Goal: Check status: Check status

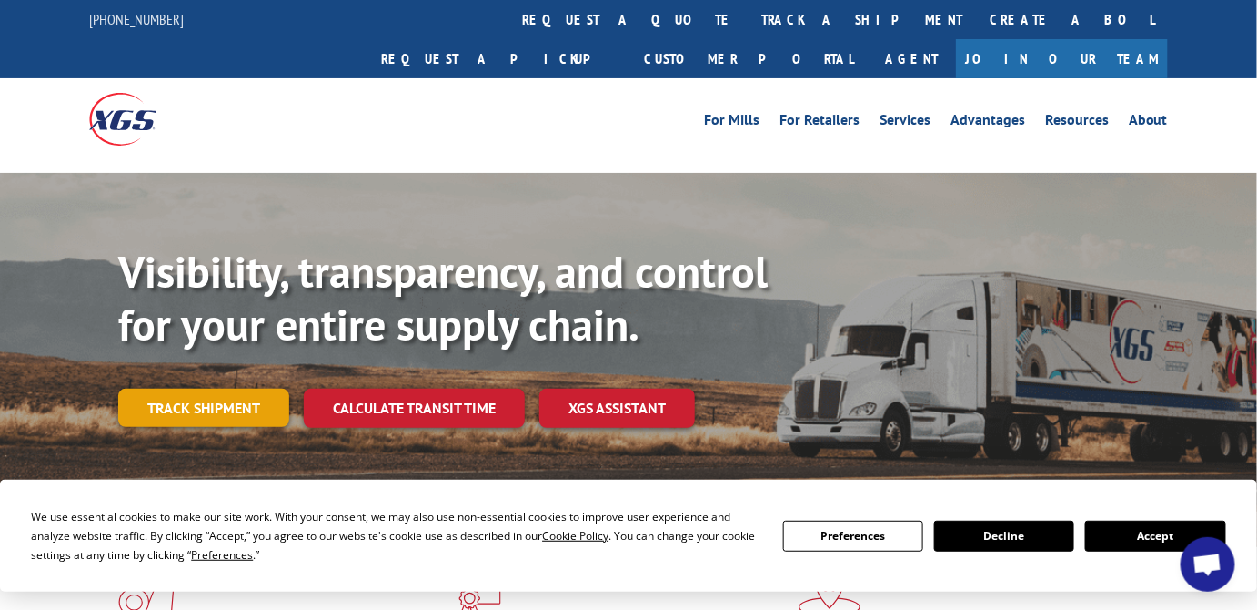
click at [255, 388] on link "Track shipment" at bounding box center [203, 407] width 171 height 38
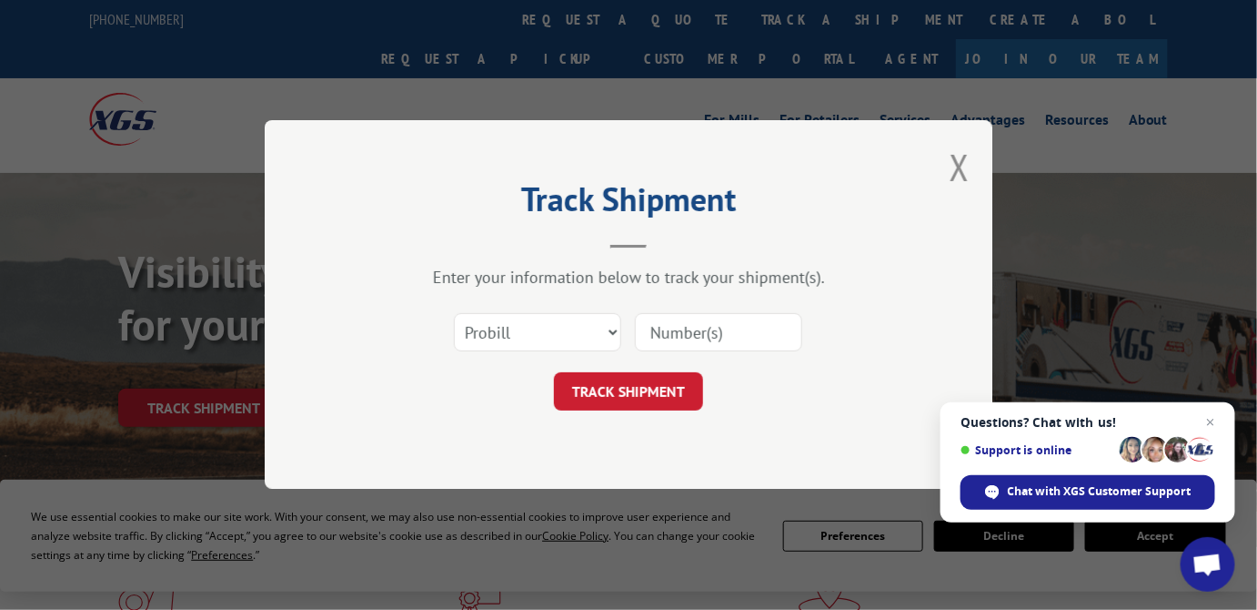
click at [686, 333] on input at bounding box center [718, 333] width 167 height 38
paste input "970307"
type input "970307"
click at [670, 386] on button "TRACK SHIPMENT" at bounding box center [628, 392] width 149 height 38
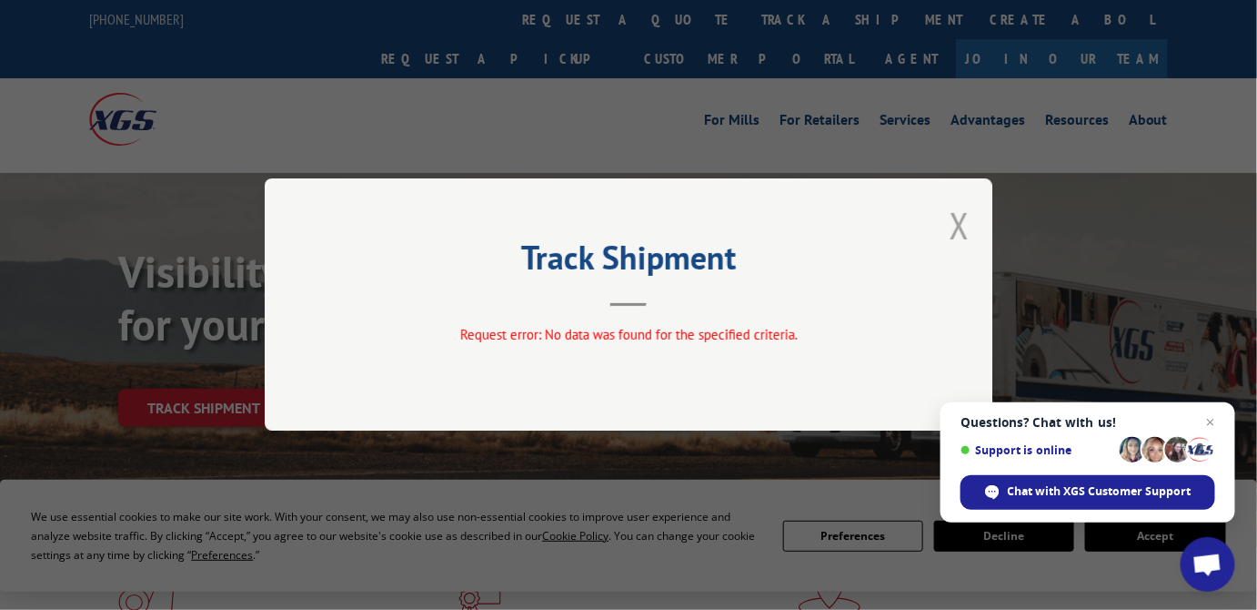
click at [962, 224] on button "Close modal" at bounding box center [960, 225] width 20 height 48
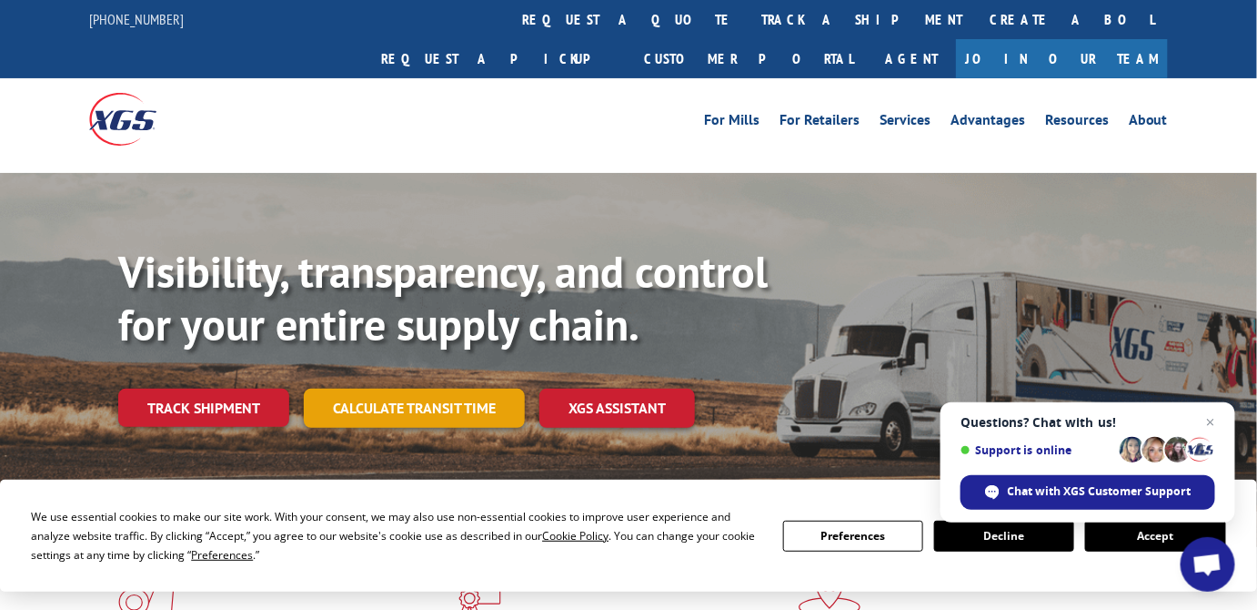
click at [459, 388] on link "Calculate transit time" at bounding box center [414, 407] width 221 height 39
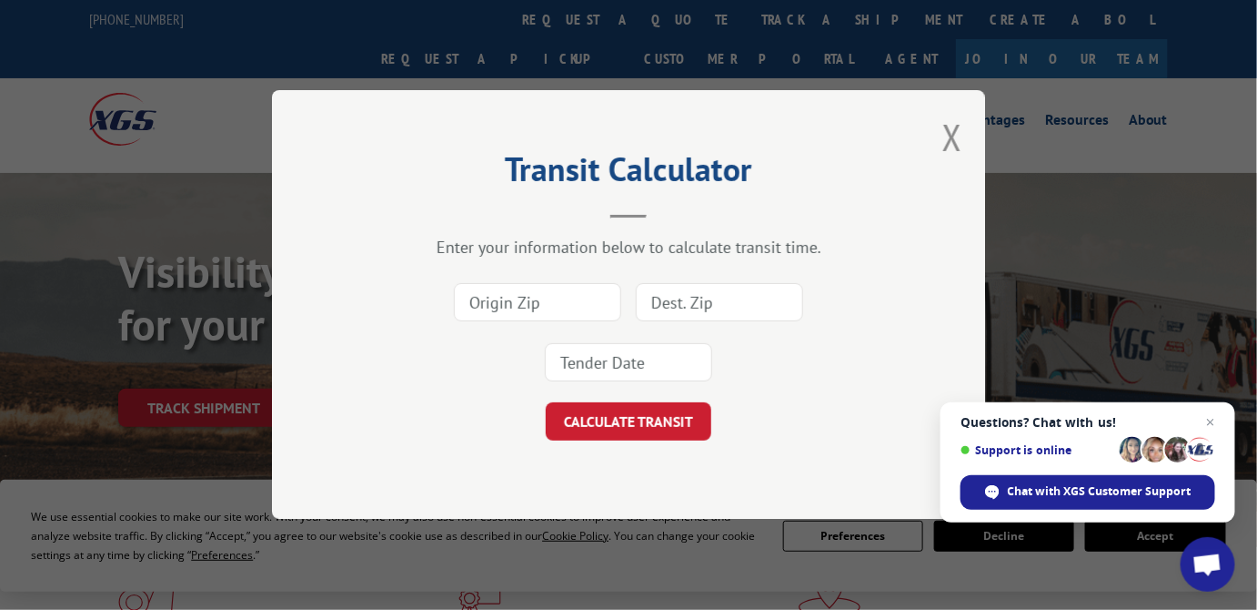
click at [974, 124] on div "Transit Calculator Enter your information below to calculate transit time. CALC…" at bounding box center [628, 304] width 713 height 428
click at [953, 138] on button "Close modal" at bounding box center [953, 137] width 20 height 48
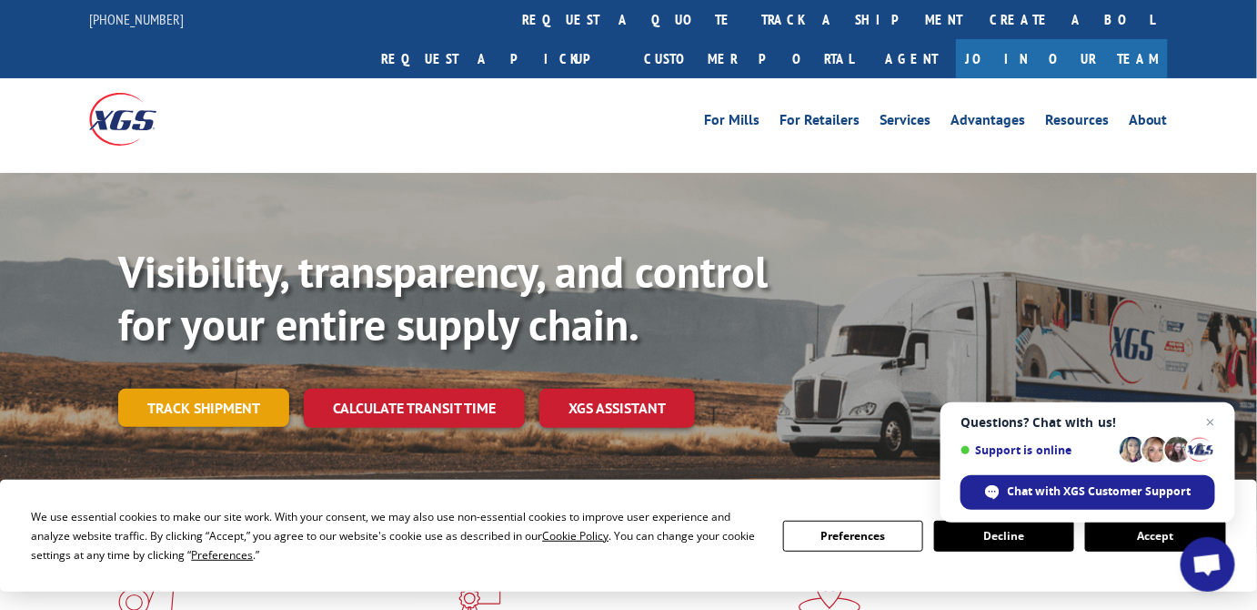
click at [226, 388] on link "Track shipment" at bounding box center [203, 407] width 171 height 38
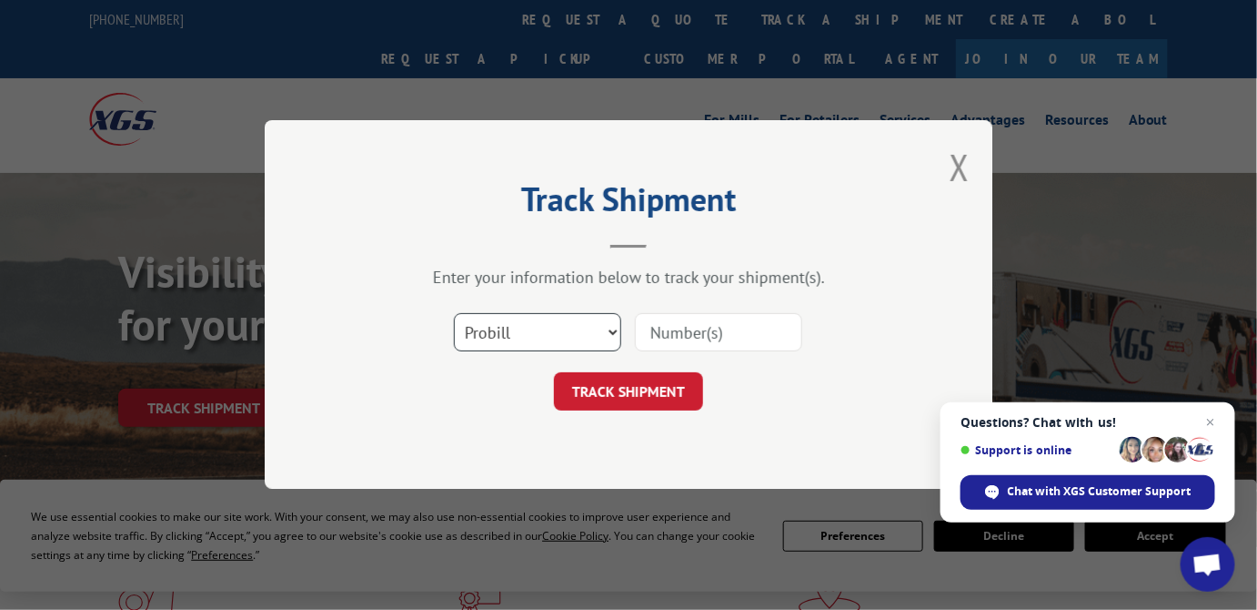
click at [519, 329] on select "Select category... Probill BOL PO" at bounding box center [537, 333] width 167 height 38
select select "po"
click at [454, 314] on select "Select category... Probill BOL PO" at bounding box center [537, 333] width 167 height 38
click at [700, 329] on input at bounding box center [718, 333] width 167 height 38
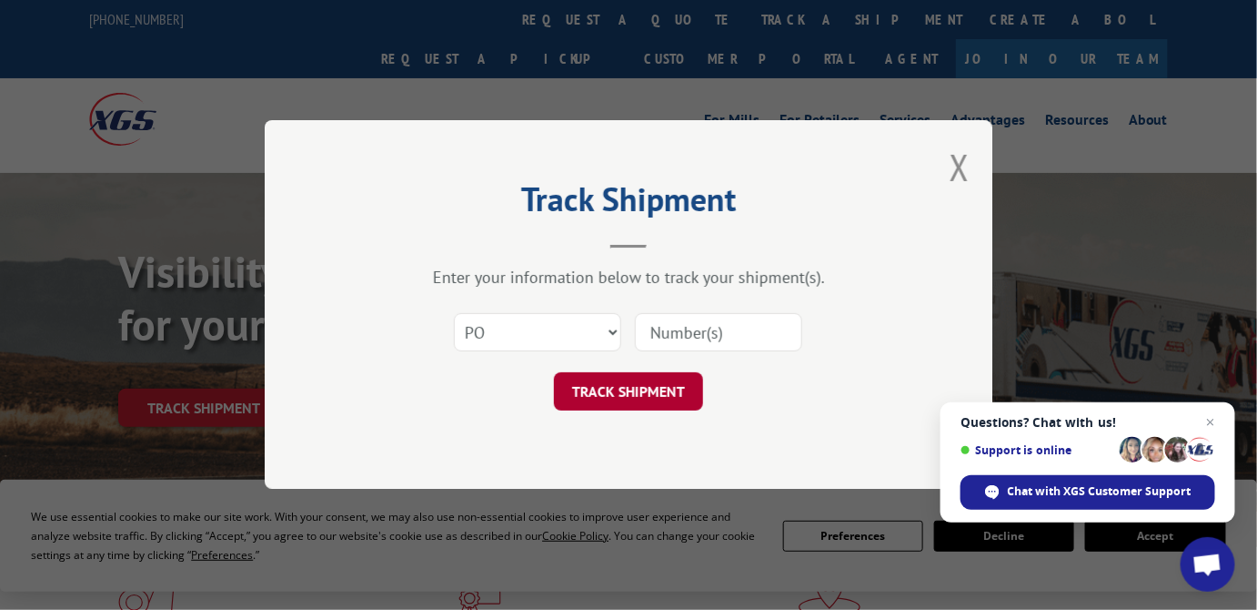
paste input "970307"
type input "970307"
click at [662, 389] on button "TRACK SHIPMENT" at bounding box center [628, 392] width 149 height 38
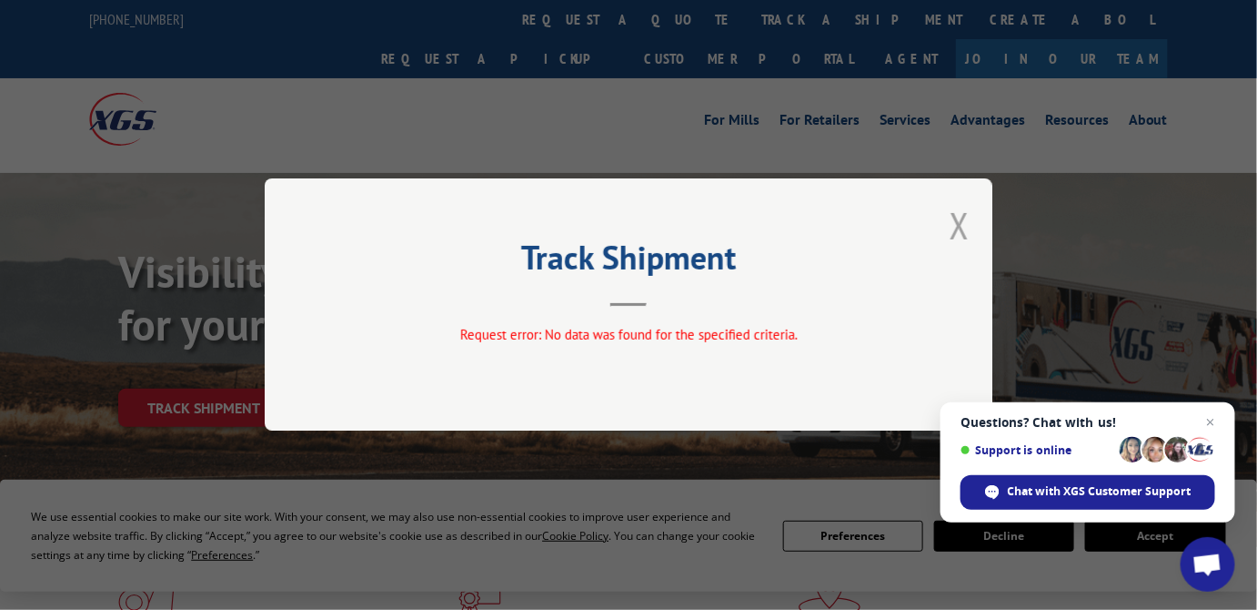
click at [963, 221] on button "Close modal" at bounding box center [960, 225] width 20 height 48
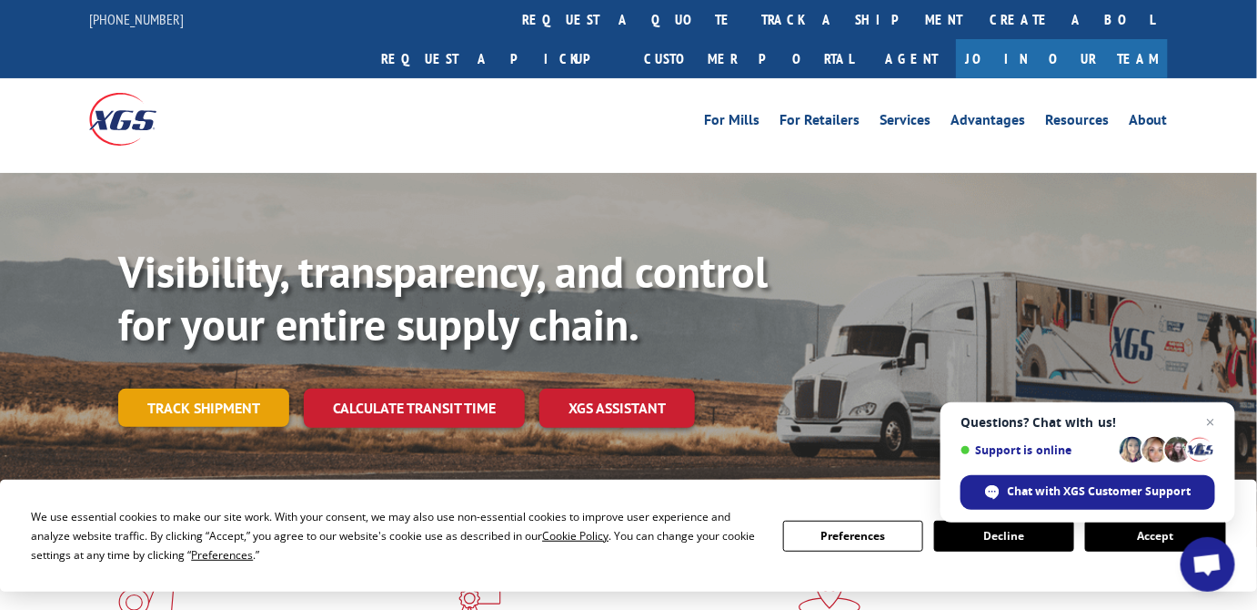
click at [173, 388] on link "Track shipment" at bounding box center [203, 407] width 171 height 38
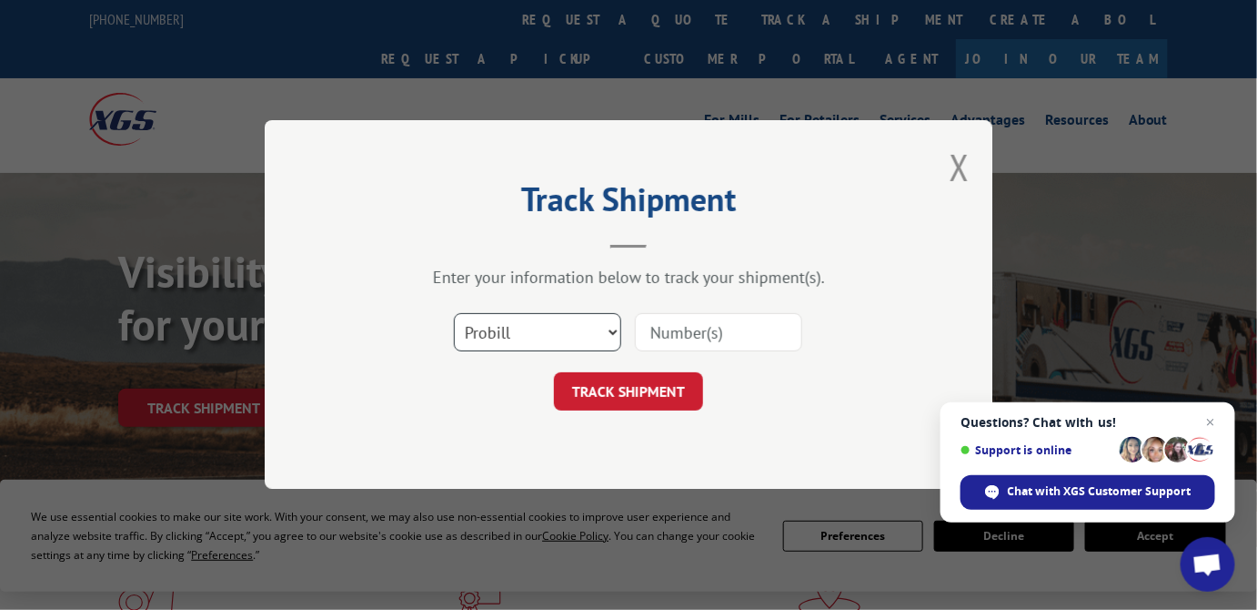
click at [580, 326] on select "Select category... Probill BOL PO" at bounding box center [537, 333] width 167 height 38
select select "bol"
click at [454, 314] on select "Select category... Probill BOL PO" at bounding box center [537, 333] width 167 height 38
click at [699, 326] on input at bounding box center [718, 333] width 167 height 38
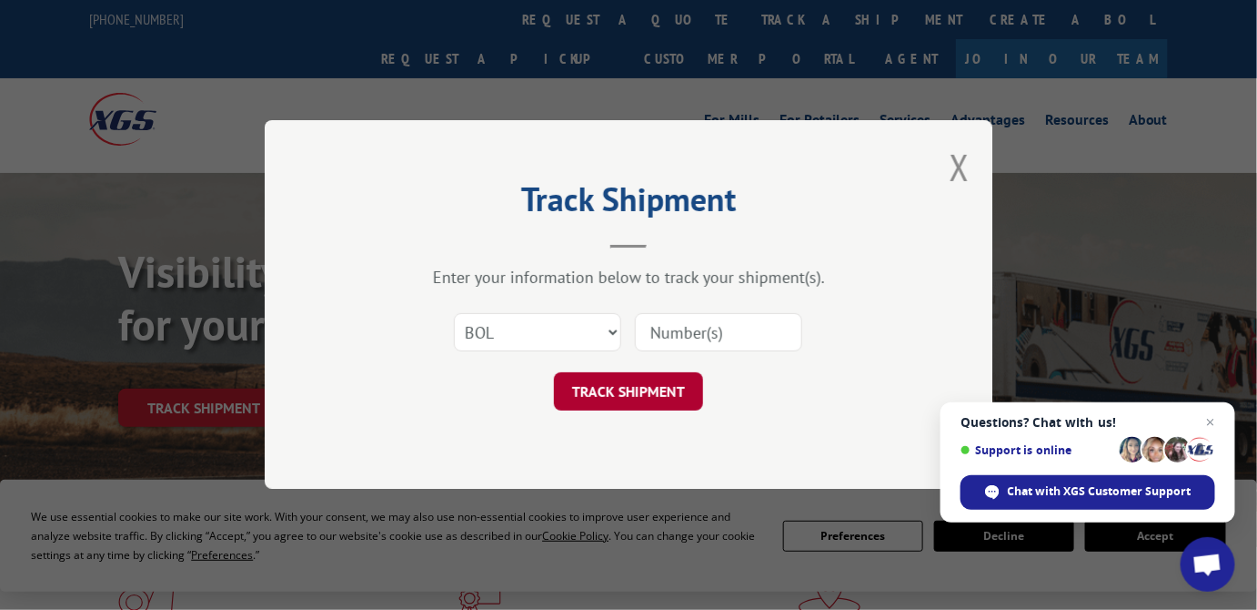
paste input "970307"
type input "970307"
click at [660, 392] on button "TRACK SHIPMENT" at bounding box center [628, 392] width 149 height 38
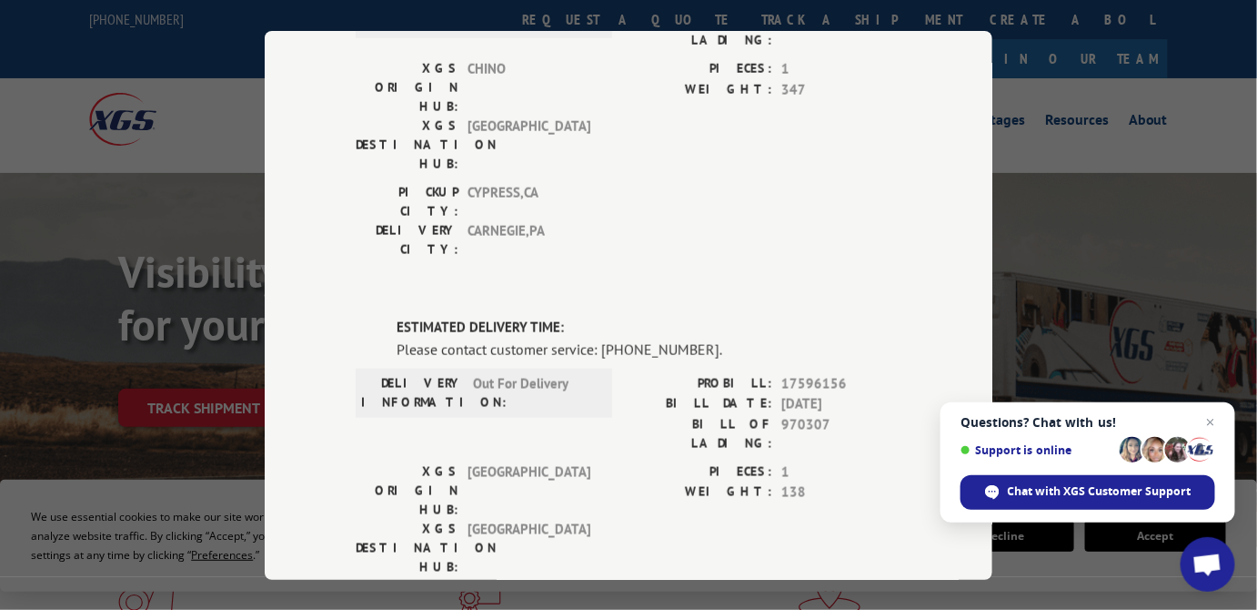
scroll to position [661, 0]
click at [781, 395] on span "[DATE]" at bounding box center [841, 405] width 120 height 21
drag, startPoint x: 788, startPoint y: 270, endPoint x: 805, endPoint y: 277, distance: 18.4
click at [805, 462] on div "PIECES: 1 WEIGHT: 138" at bounding box center [765, 524] width 273 height 124
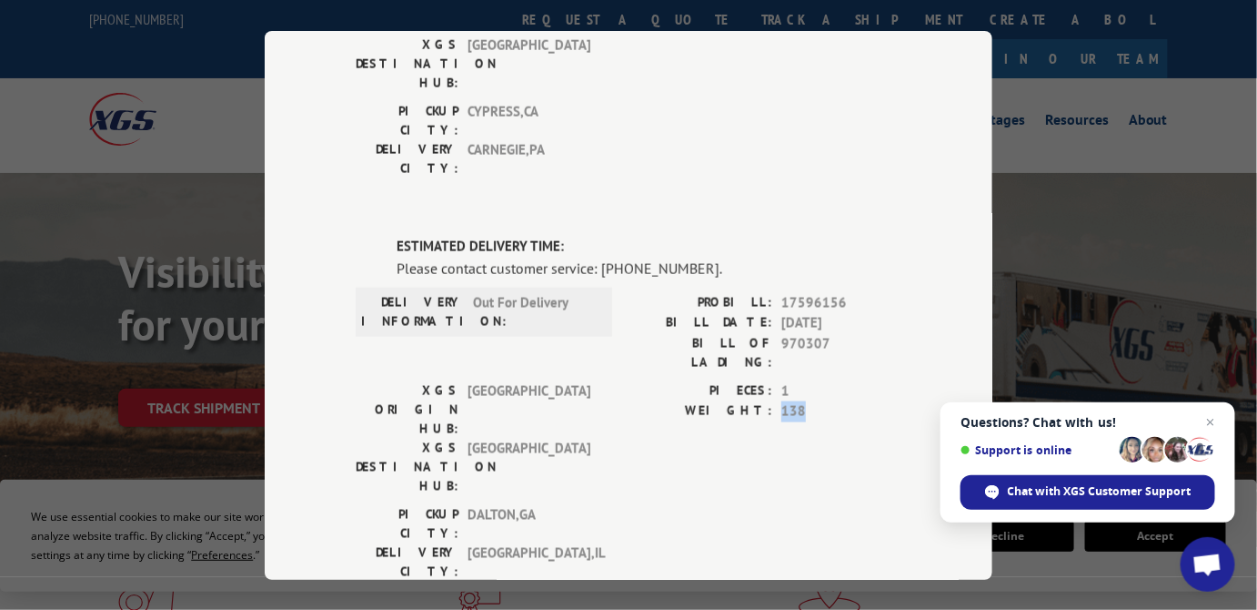
scroll to position [744, 0]
type input "[PHONE_NUMBER]"
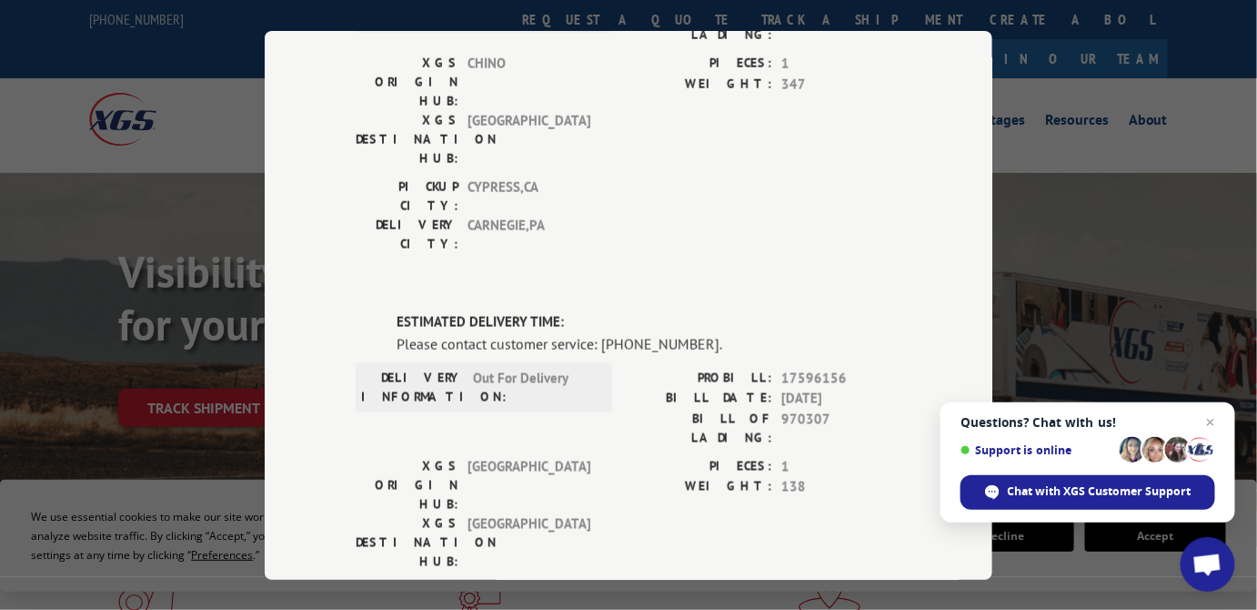
scroll to position [661, 0]
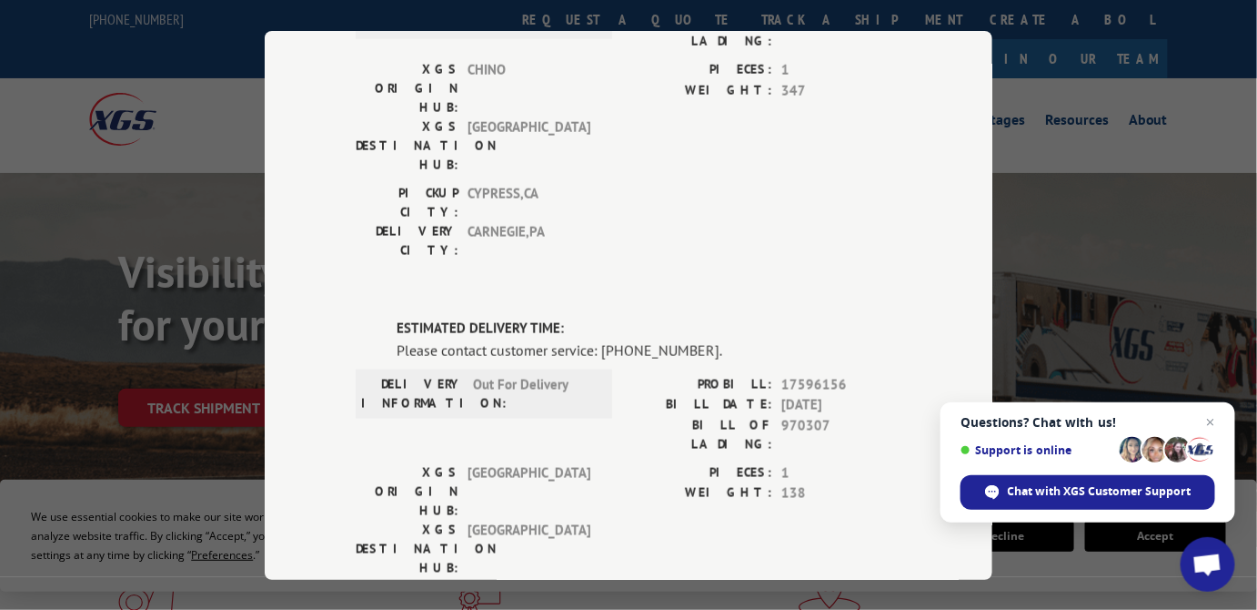
drag, startPoint x: 788, startPoint y: 192, endPoint x: 836, endPoint y: 197, distance: 48.4
click at [836, 395] on span "[DATE]" at bounding box center [841, 405] width 120 height 21
click at [811, 374] on span "17596156" at bounding box center [841, 384] width 120 height 21
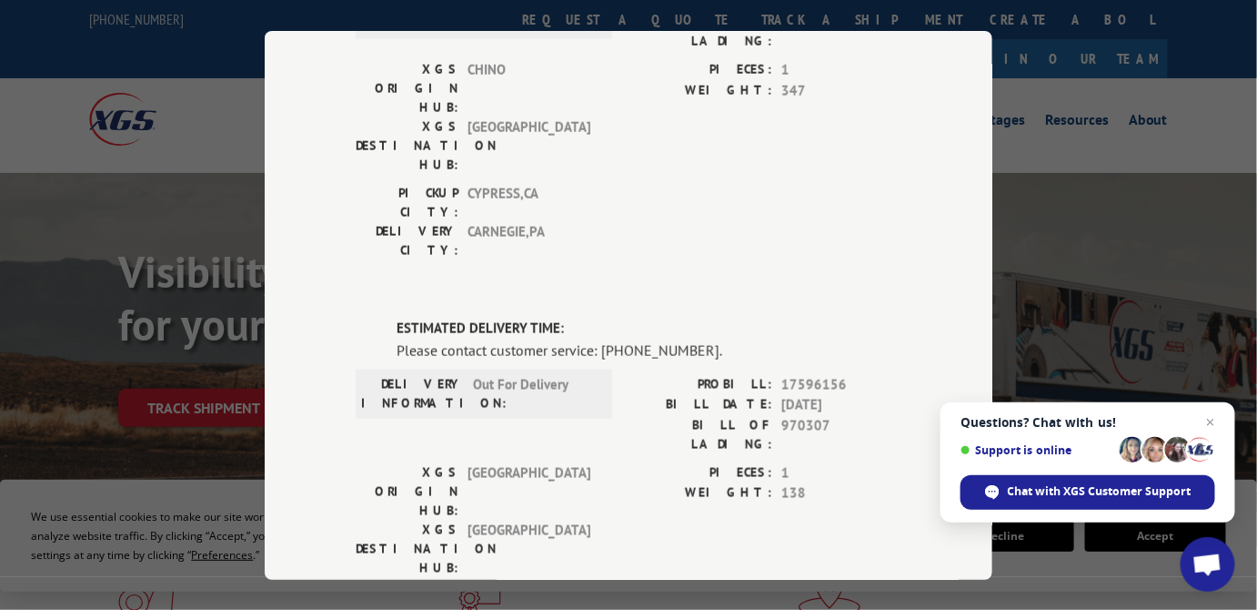
click at [547, 586] on span "[GEOGRAPHIC_DATA] , [GEOGRAPHIC_DATA]" at bounding box center [529, 605] width 123 height 38
click at [661, 483] on label "WEIGHT:" at bounding box center [701, 493] width 144 height 21
drag, startPoint x: 778, startPoint y: 217, endPoint x: 839, endPoint y: 213, distance: 61.1
click at [839, 415] on span "970307" at bounding box center [841, 434] width 120 height 38
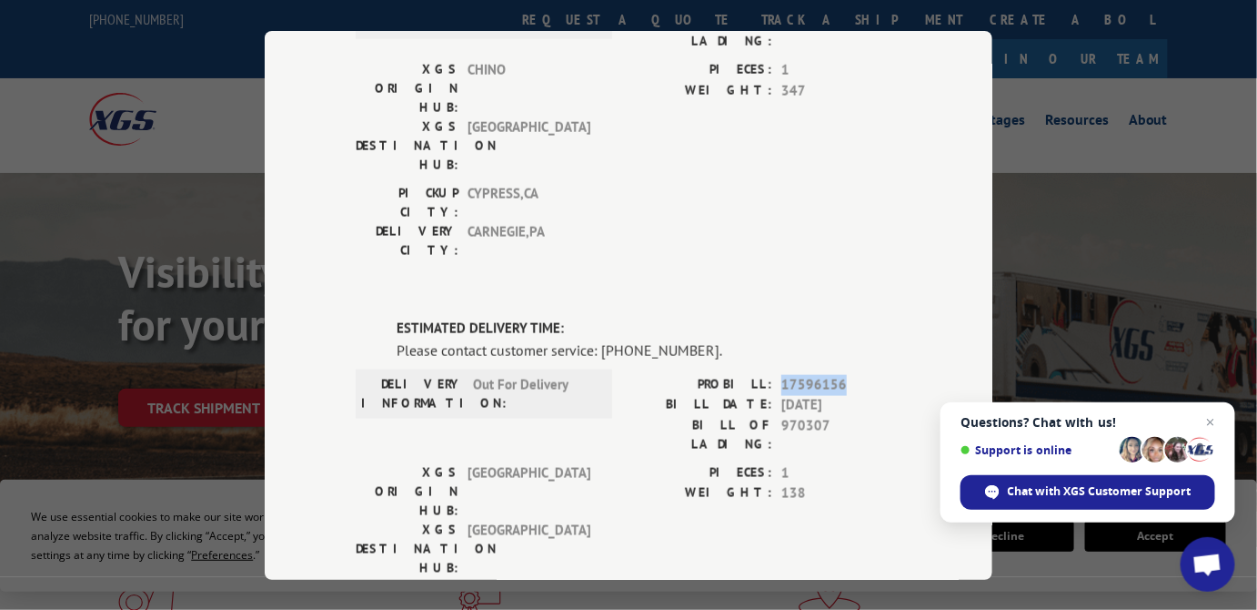
drag, startPoint x: 842, startPoint y: 175, endPoint x: 773, endPoint y: 175, distance: 69.1
click at [773, 374] on div "PROBILL: 17596156" at bounding box center [765, 384] width 273 height 21
click at [801, 415] on span "970307" at bounding box center [841, 434] width 120 height 38
drag, startPoint x: 801, startPoint y: 177, endPoint x: 849, endPoint y: 181, distance: 48.4
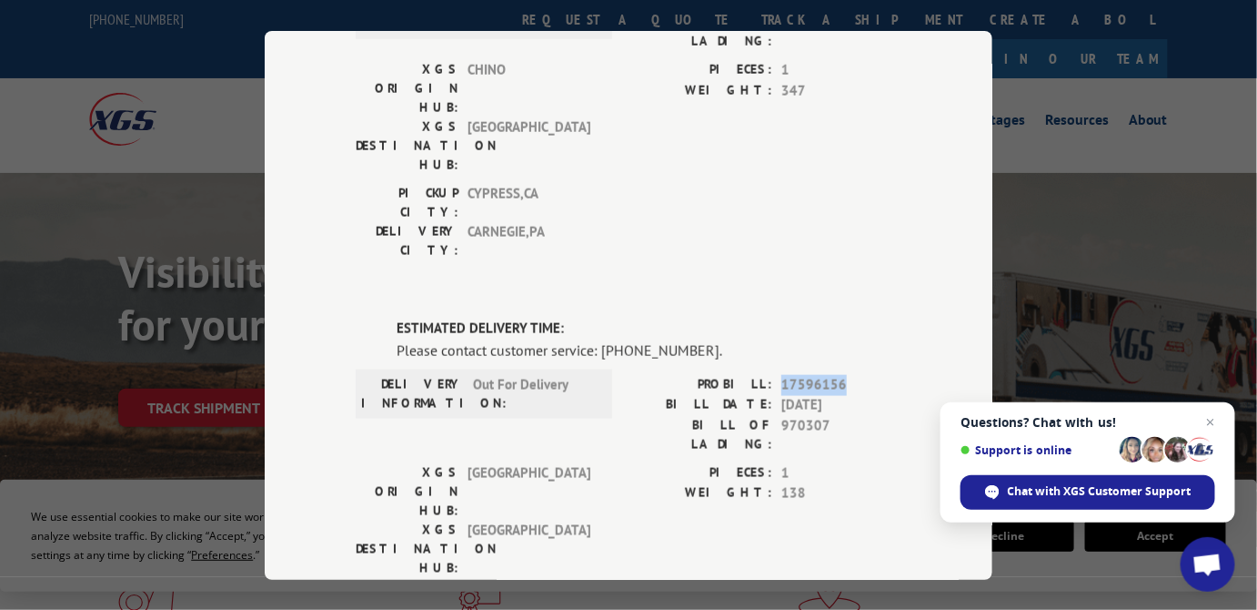
click at [849, 374] on span "17596156" at bounding box center [841, 384] width 120 height 21
